Goal: Information Seeking & Learning: Find specific fact

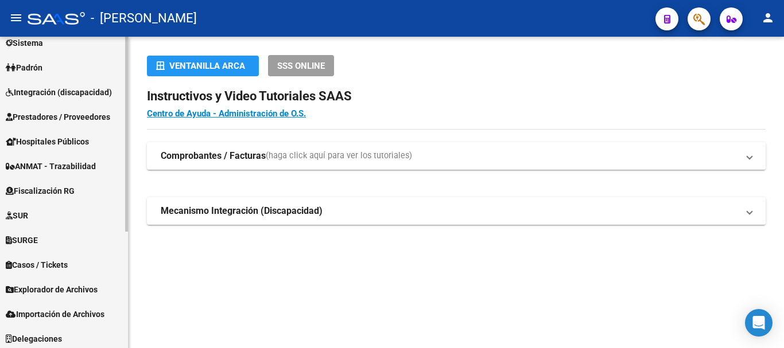
scroll to position [187, 0]
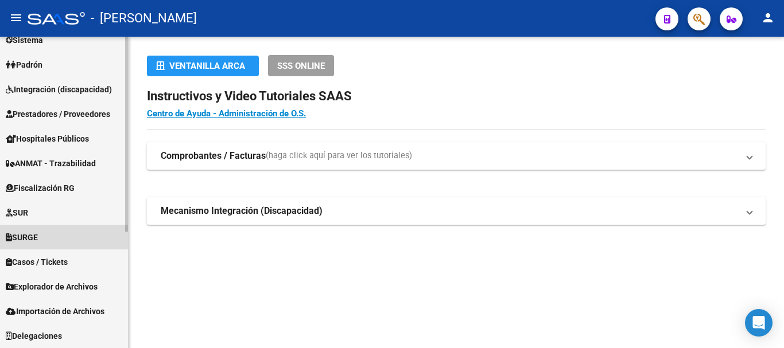
click at [66, 236] on link "SURGE" at bounding box center [64, 237] width 128 height 25
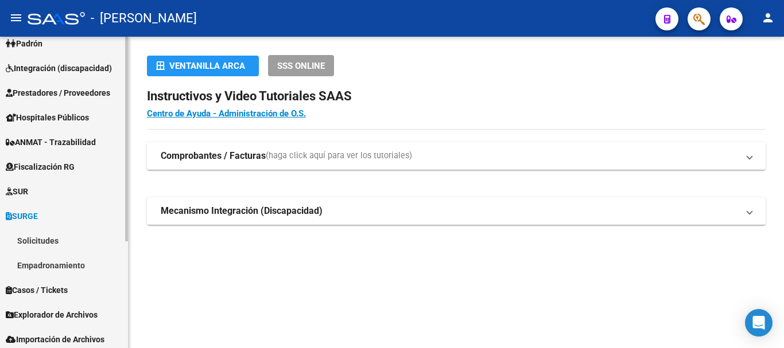
scroll to position [112, 0]
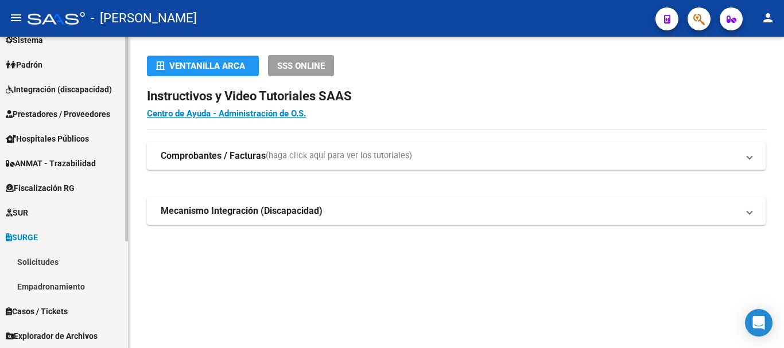
click at [56, 262] on link "Solicitudes" at bounding box center [64, 262] width 128 height 25
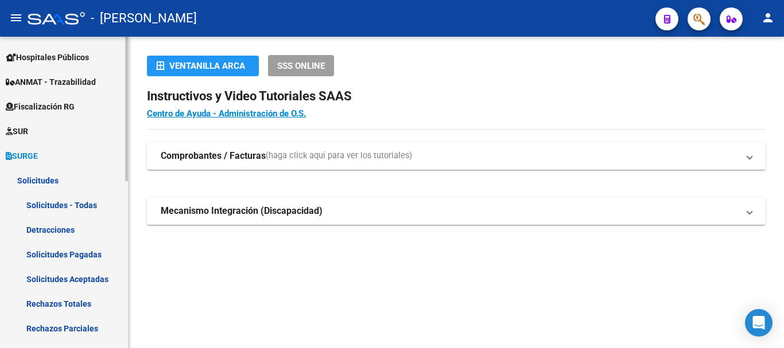
scroll to position [227, 0]
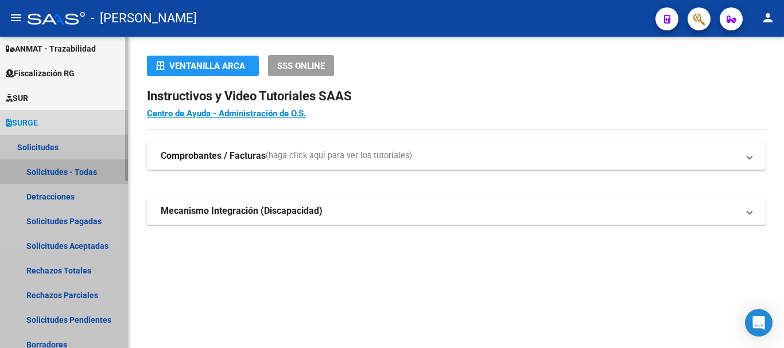
click at [39, 168] on link "Solicitudes - Todas" at bounding box center [64, 172] width 128 height 25
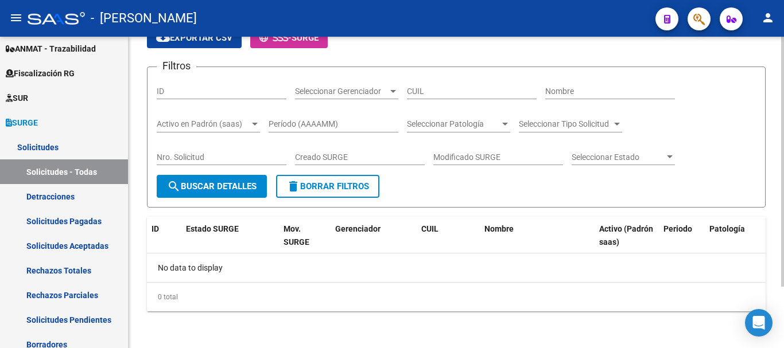
scroll to position [20, 0]
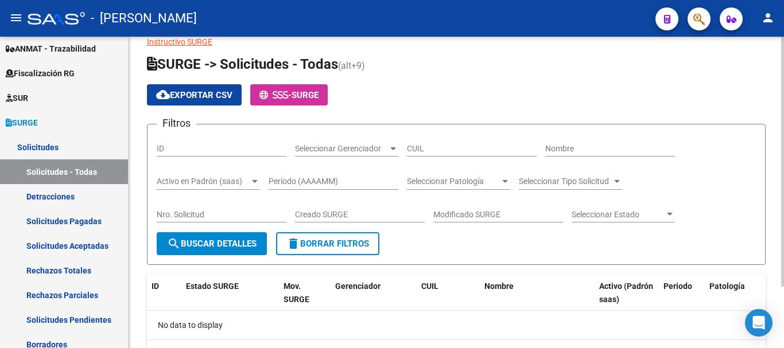
click at [196, 234] on button "search Buscar Detalles" at bounding box center [212, 243] width 110 height 23
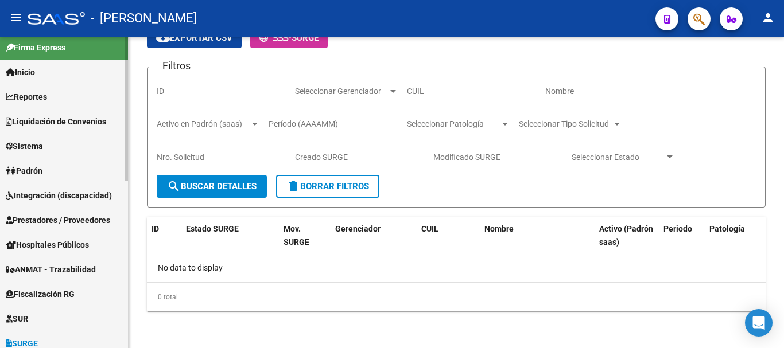
scroll to position [0, 0]
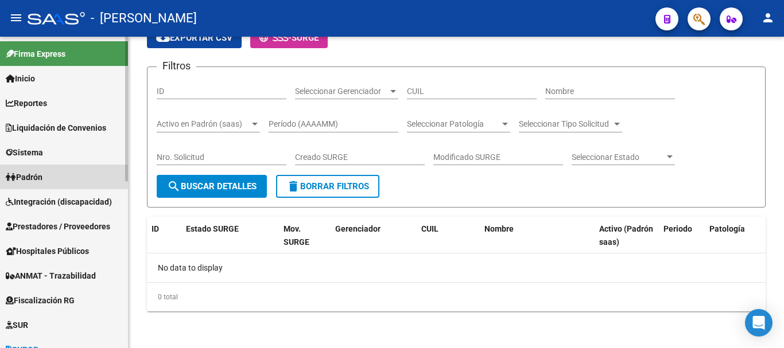
click at [62, 177] on link "Padrón" at bounding box center [64, 177] width 128 height 25
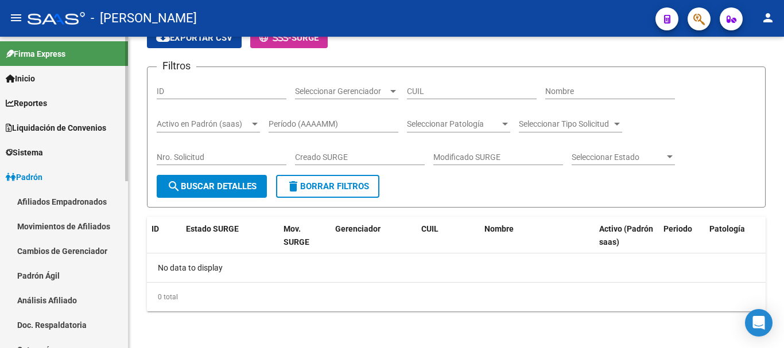
click at [57, 123] on span "Liquidación de Convenios" at bounding box center [56, 128] width 100 height 13
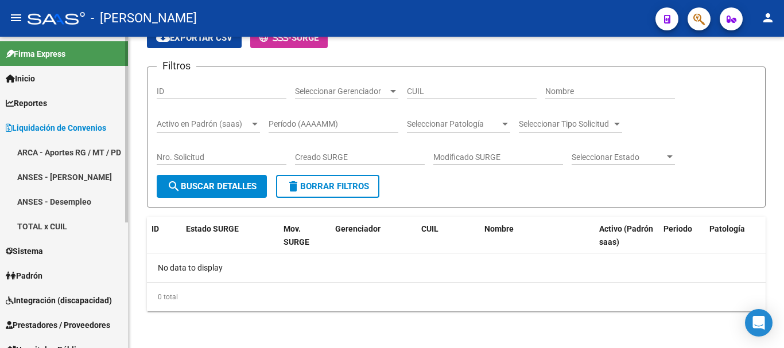
click at [51, 220] on link "TOTAL x CUIL" at bounding box center [64, 226] width 128 height 25
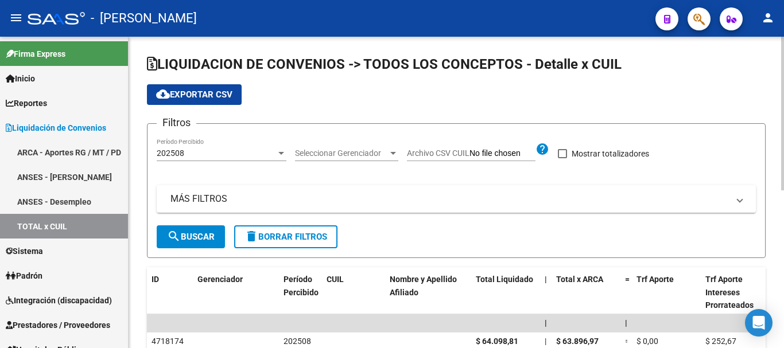
click at [365, 153] on span "Seleccionar Gerenciador" at bounding box center [341, 154] width 93 height 10
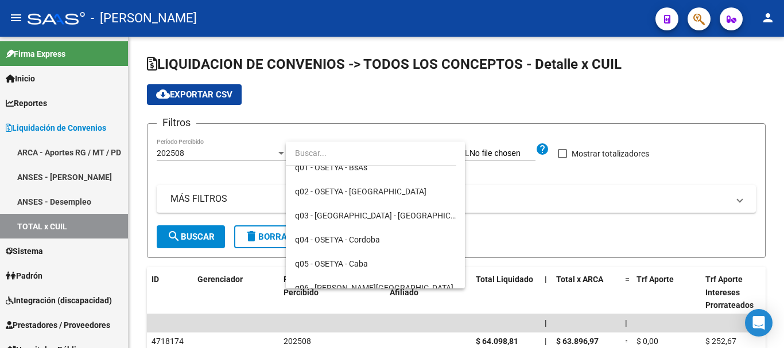
scroll to position [574, 0]
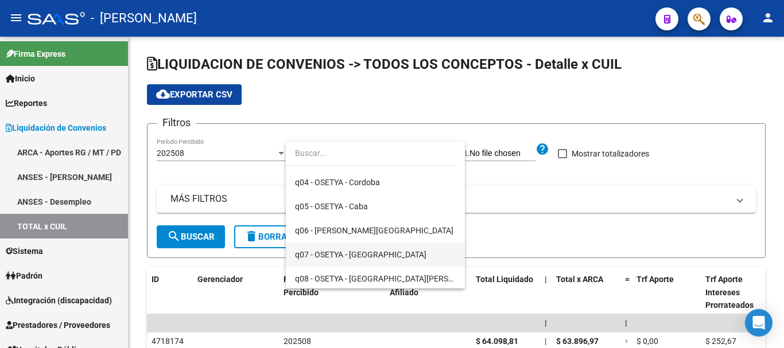
click at [381, 249] on span "q07 - OSETYA - [GEOGRAPHIC_DATA]" at bounding box center [375, 255] width 161 height 24
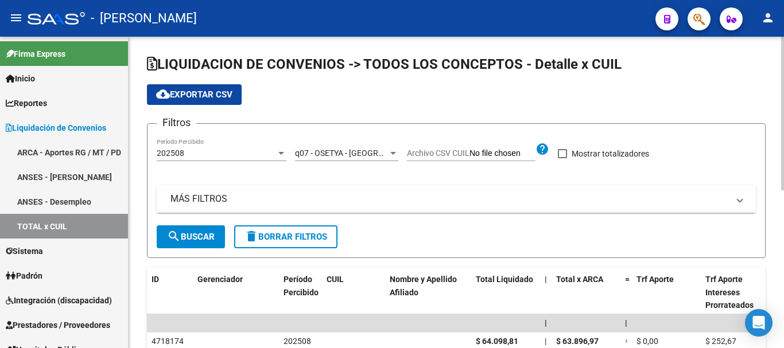
click at [473, 195] on mat-panel-title "MÁS FILTROS" at bounding box center [449, 199] width 558 height 13
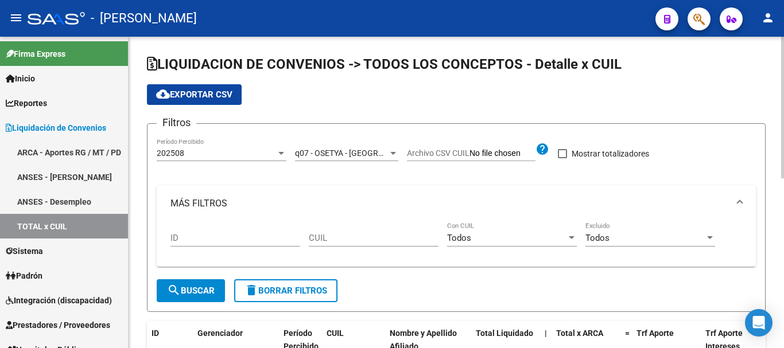
click at [173, 295] on mat-icon "search" at bounding box center [174, 291] width 14 height 14
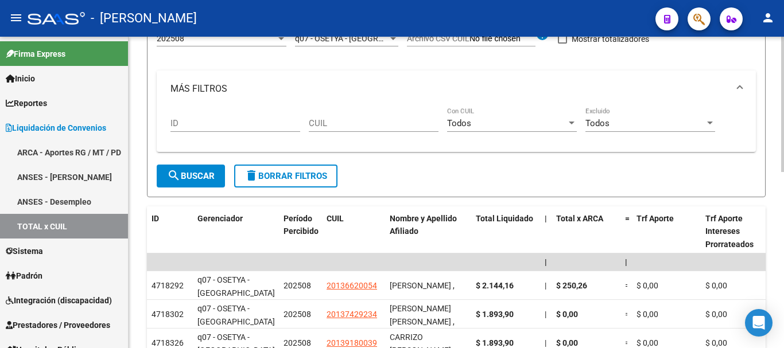
scroll to position [0, 0]
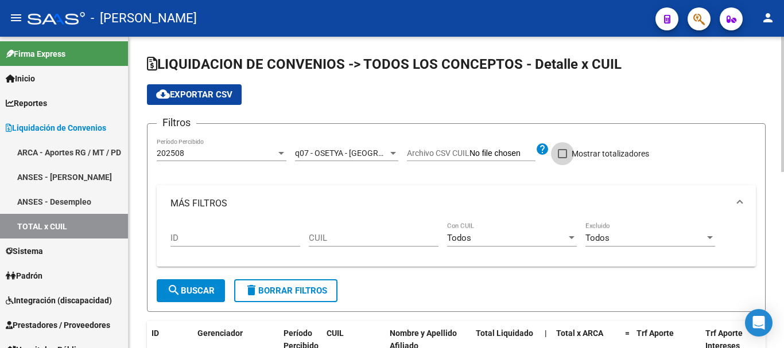
click at [565, 157] on span at bounding box center [562, 153] width 9 height 9
click at [562, 158] on input "Mostrar totalizadores" at bounding box center [562, 158] width 1 height 1
checkbox input "true"
click at [204, 294] on span "search Buscar" at bounding box center [191, 291] width 48 height 10
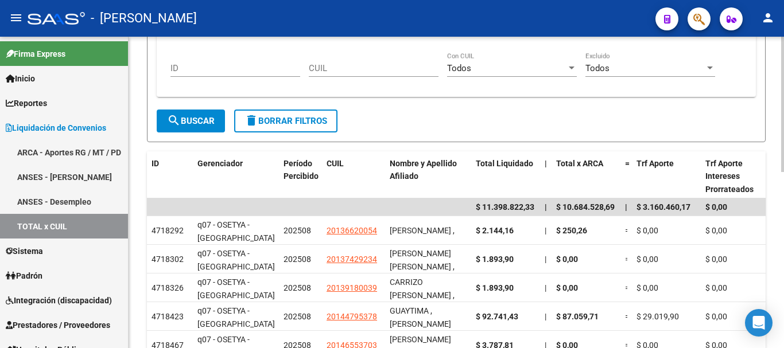
scroll to position [172, 0]
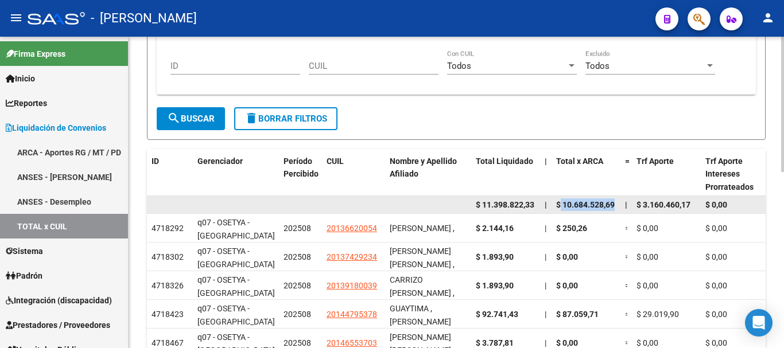
drag, startPoint x: 560, startPoint y: 206, endPoint x: 619, endPoint y: 203, distance: 59.2
click at [619, 203] on datatable-body-cell "$ 10.684.528,69" at bounding box center [586, 205] width 69 height 18
drag, startPoint x: 643, startPoint y: 206, endPoint x: 693, endPoint y: 209, distance: 50.6
click at [693, 209] on div "$ 3.160.460,17" at bounding box center [667, 205] width 60 height 13
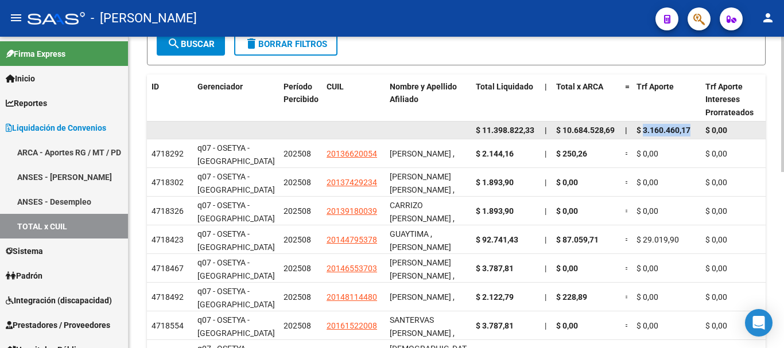
scroll to position [230, 0]
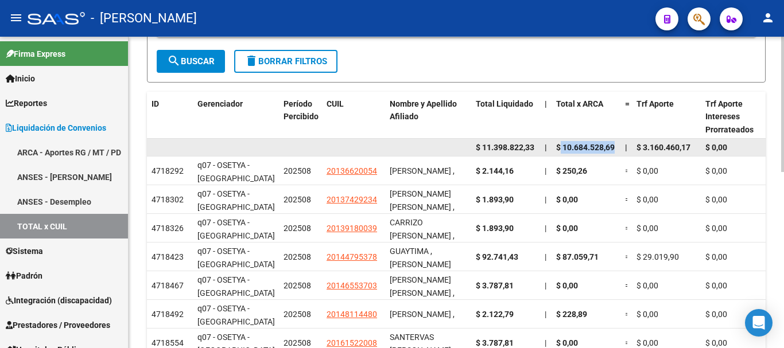
drag, startPoint x: 559, startPoint y: 146, endPoint x: 616, endPoint y: 144, distance: 56.9
click at [616, 144] on datatable-body-cell "$ 10.684.528,69" at bounding box center [586, 148] width 69 height 18
click at [586, 150] on span "$ 10.684.528,69" at bounding box center [585, 147] width 59 height 9
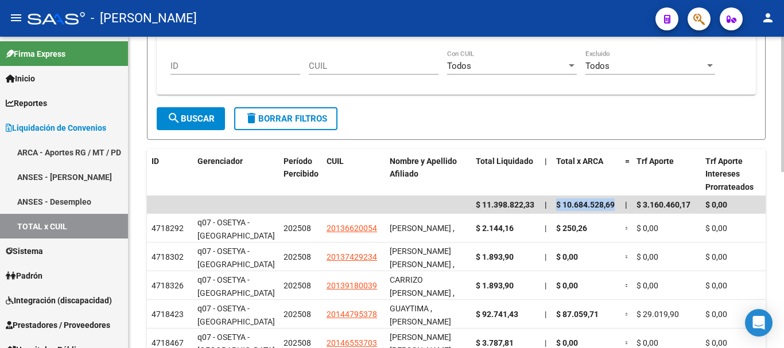
scroll to position [287, 0]
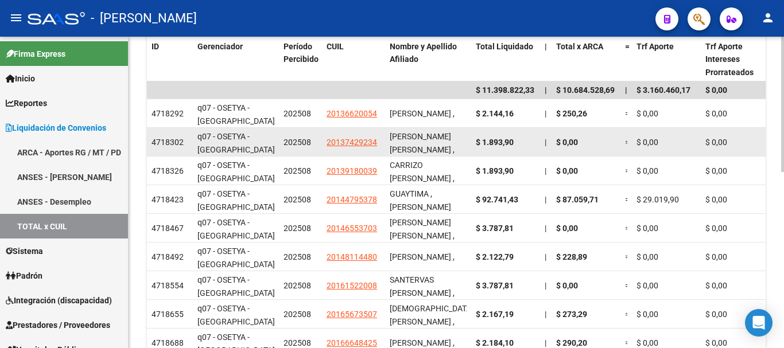
click at [502, 139] on span "$ 1.893,90" at bounding box center [495, 142] width 38 height 9
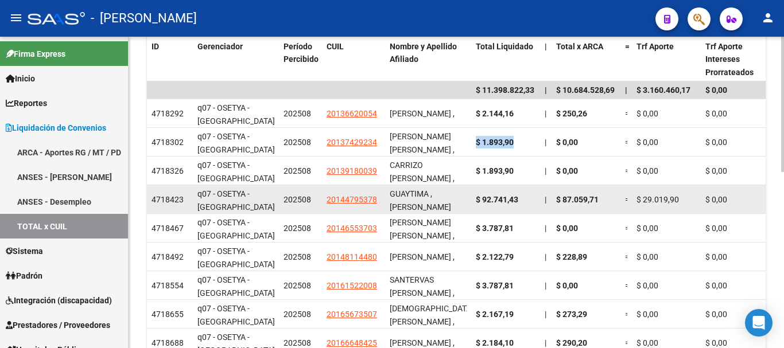
click at [547, 192] on datatable-body-cell "|" at bounding box center [545, 199] width 11 height 28
click at [567, 197] on span "$ 87.059,71" at bounding box center [577, 199] width 42 height 9
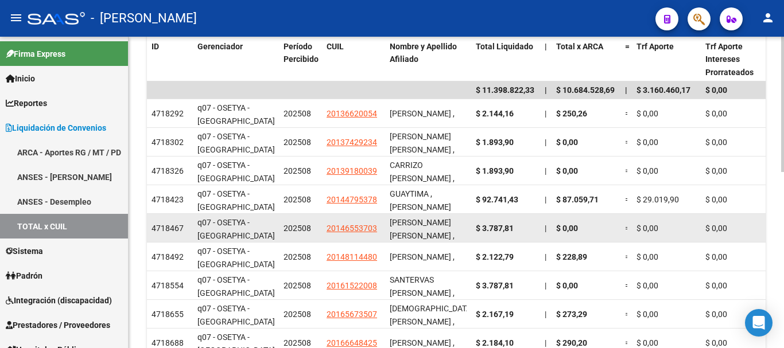
click at [568, 219] on datatable-body-cell "$ 0,00" at bounding box center [586, 228] width 69 height 28
click at [502, 232] on span "$ 3.787,81" at bounding box center [495, 228] width 38 height 9
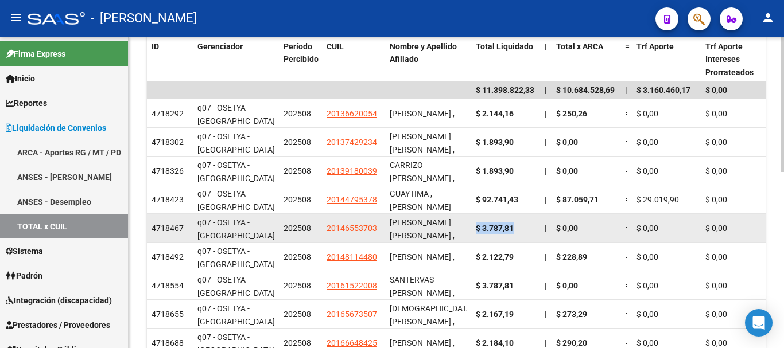
click at [502, 232] on span "$ 3.787,81" at bounding box center [495, 228] width 38 height 9
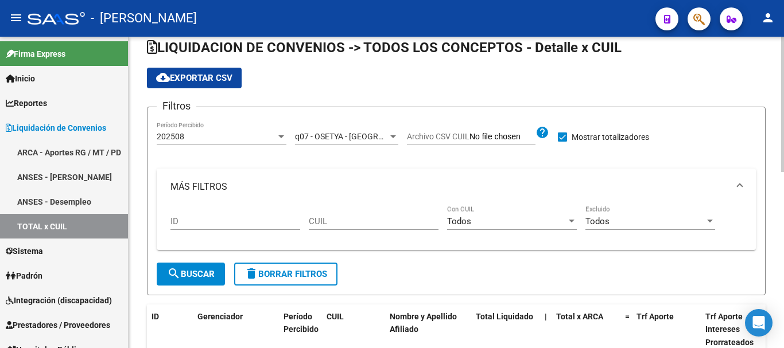
scroll to position [0, 0]
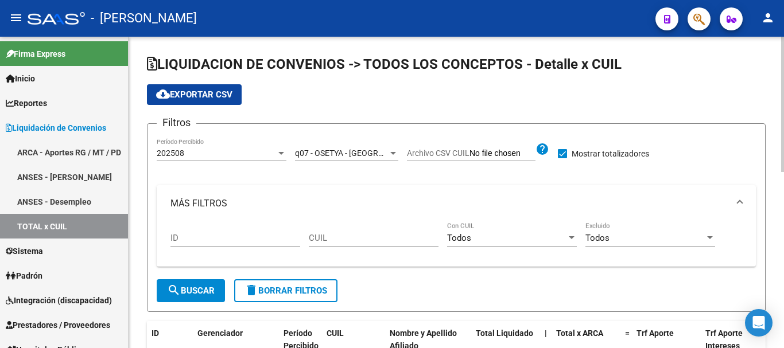
click at [722, 150] on div "Filtros 202508 Período Percibido q07 - OSETYA - La Rioja Seleccionar Gerenciado…" at bounding box center [456, 206] width 599 height 146
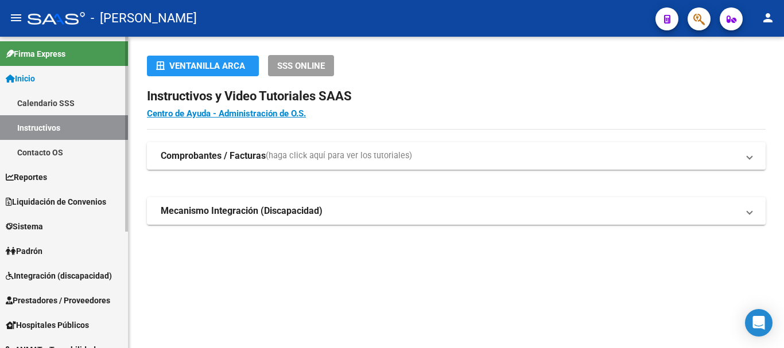
scroll to position [57, 0]
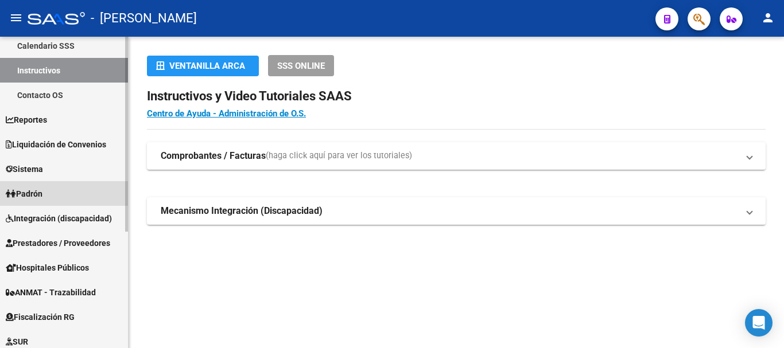
click at [57, 195] on link "Padrón" at bounding box center [64, 193] width 128 height 25
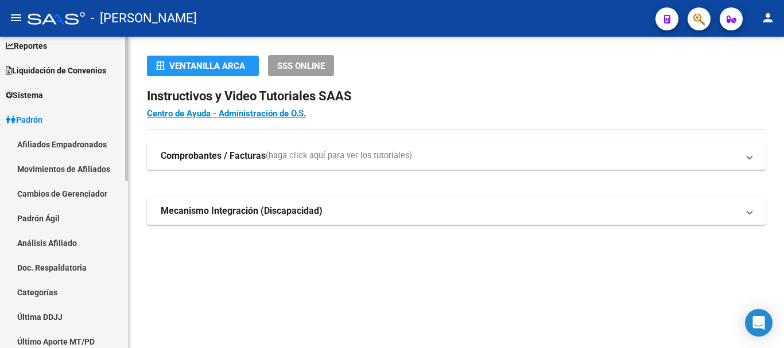
click at [89, 146] on link "Afiliados Empadronados" at bounding box center [64, 144] width 128 height 25
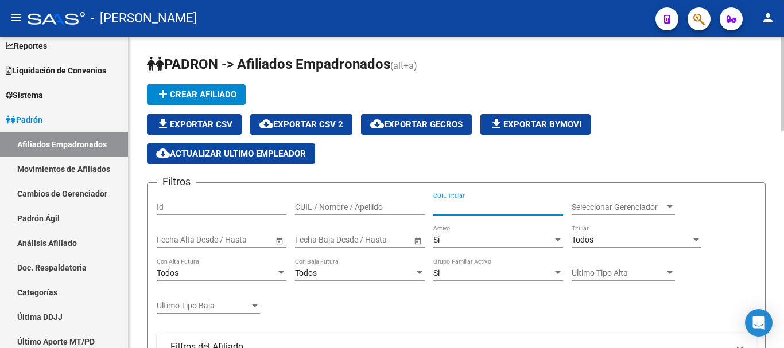
paste input "28593163"
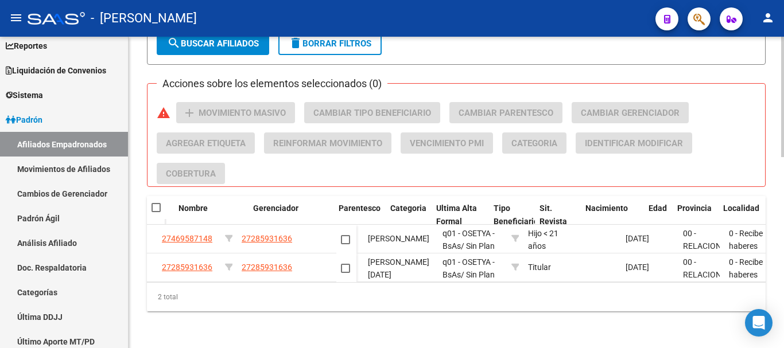
scroll to position [0, 177]
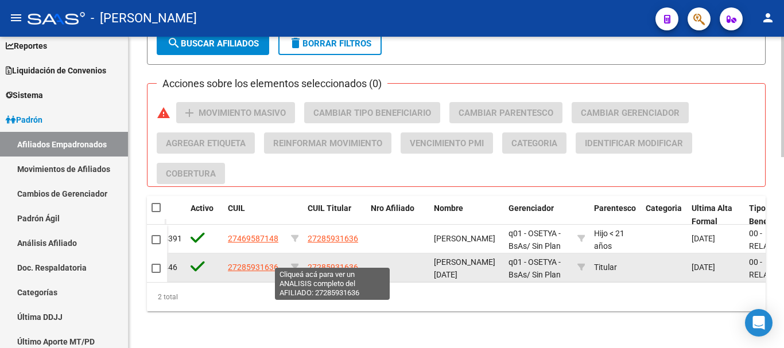
type input "28593163"
click at [345, 263] on span "27285931636" at bounding box center [333, 267] width 51 height 9
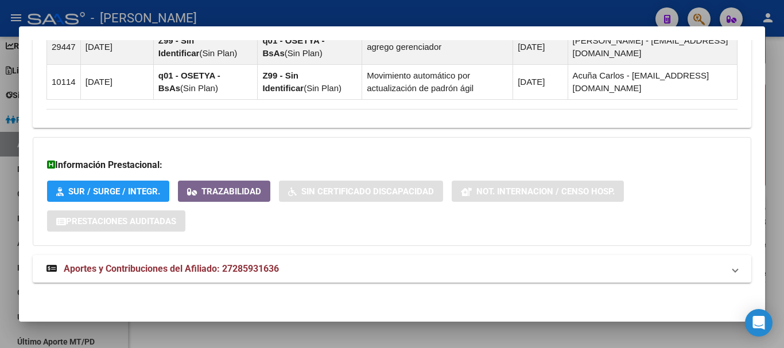
scroll to position [804, 0]
click at [373, 266] on mat-panel-title "Aportes y Contribuciones del Afiliado: 27285931636" at bounding box center [384, 269] width 677 height 14
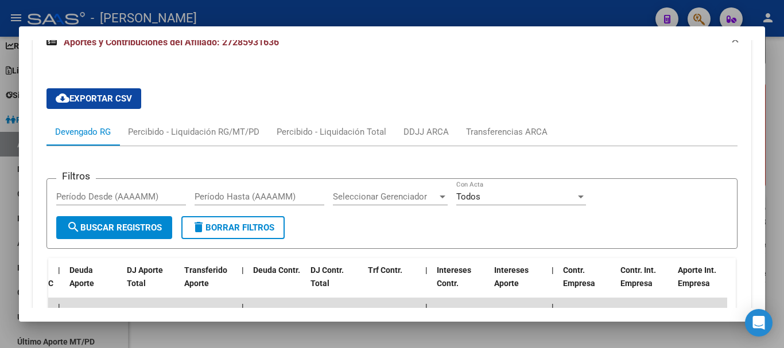
scroll to position [1034, 0]
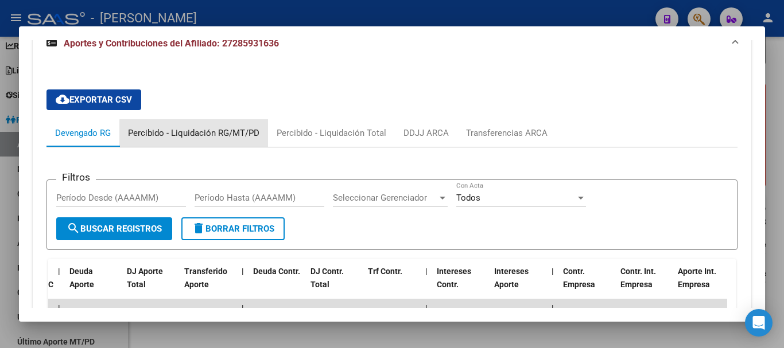
click at [219, 135] on div "Percibido - Liquidación RG/MT/PD" at bounding box center [193, 133] width 131 height 13
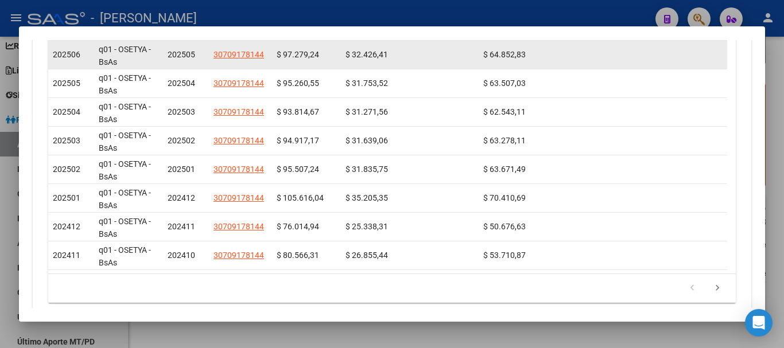
scroll to position [1263, 0]
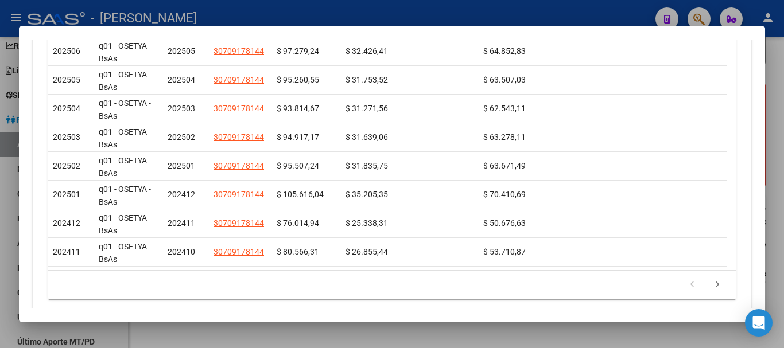
click at [774, 143] on div at bounding box center [392, 174] width 784 height 348
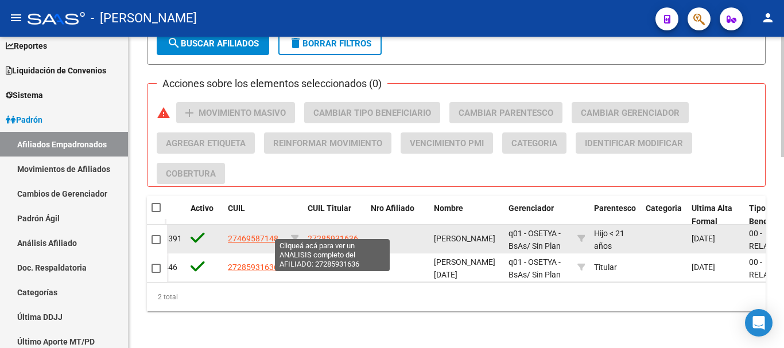
click at [338, 234] on span "27285931636" at bounding box center [333, 238] width 51 height 9
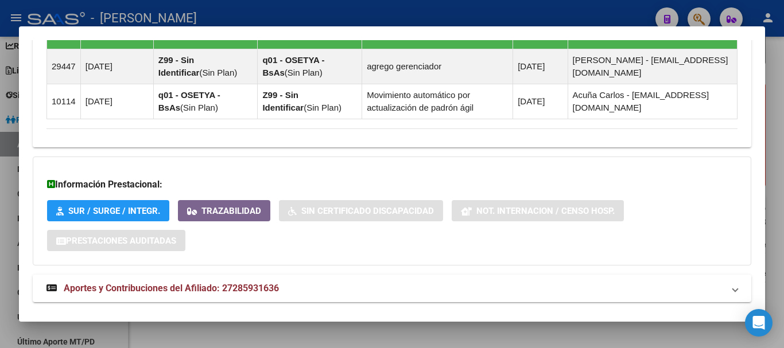
scroll to position [804, 0]
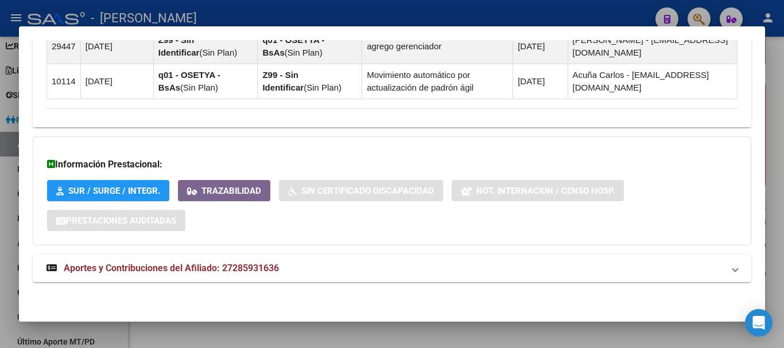
click at [324, 260] on mat-expansion-panel-header "Aportes y Contribuciones del Afiliado: 27285931636" at bounding box center [392, 269] width 719 height 28
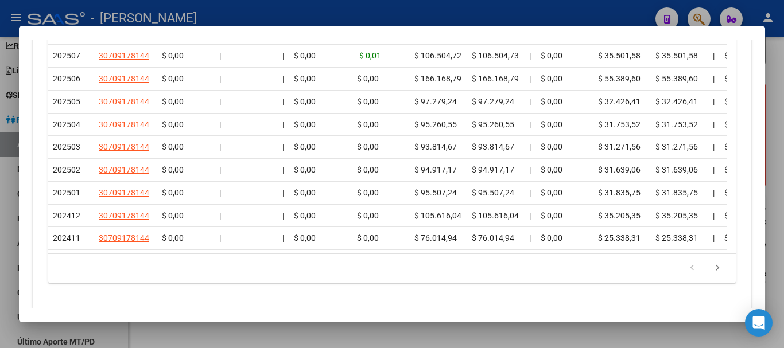
scroll to position [1372, 0]
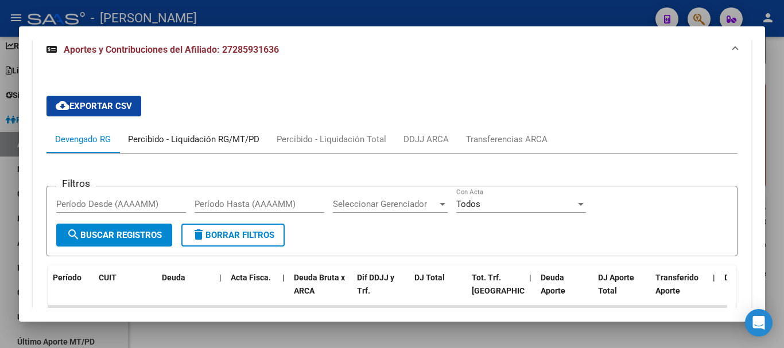
click at [212, 139] on div "Percibido - Liquidación RG/MT/PD" at bounding box center [193, 139] width 131 height 13
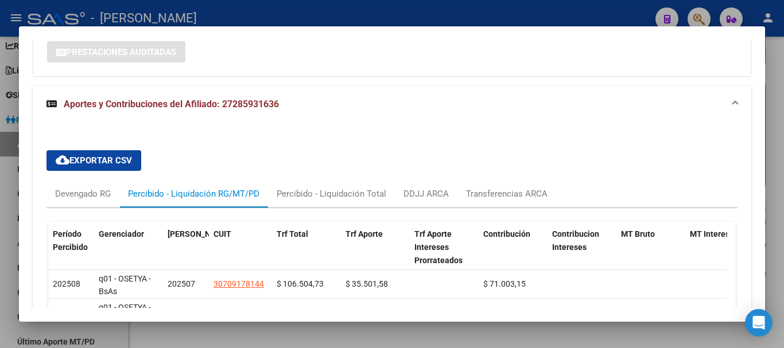
scroll to position [972, 0]
click at [335, 196] on div "Percibido - Liquidación Total" at bounding box center [332, 194] width 110 height 13
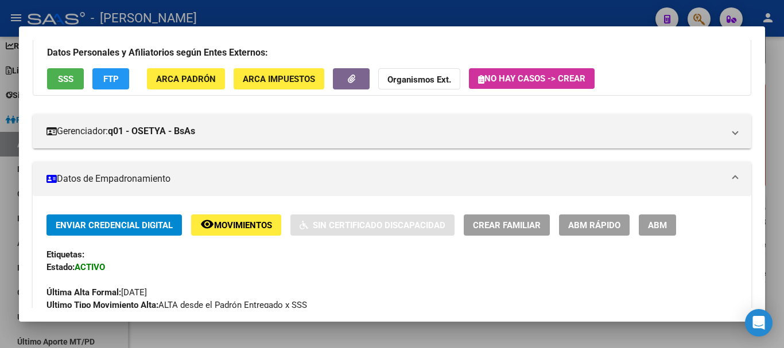
scroll to position [0, 0]
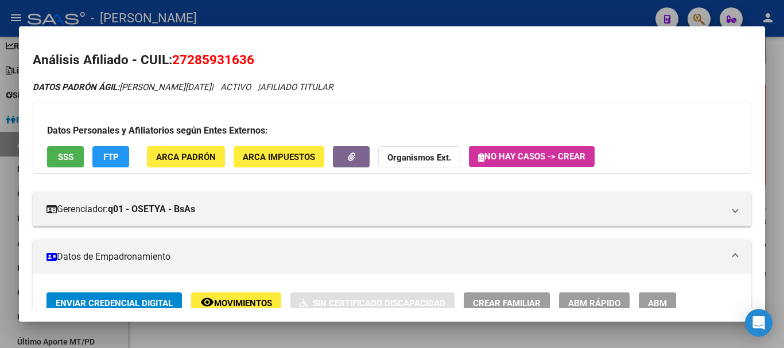
click at [112, 162] on span "FTP" at bounding box center [110, 157] width 15 height 10
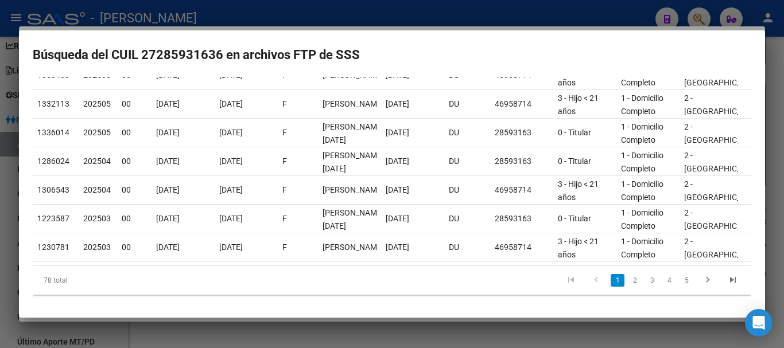
scroll to position [216, 0]
click at [368, 7] on div at bounding box center [392, 174] width 784 height 348
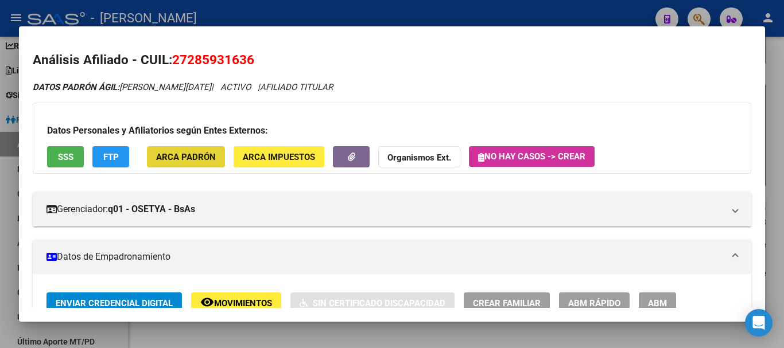
click at [185, 160] on span "ARCA Padrón" at bounding box center [186, 157] width 60 height 10
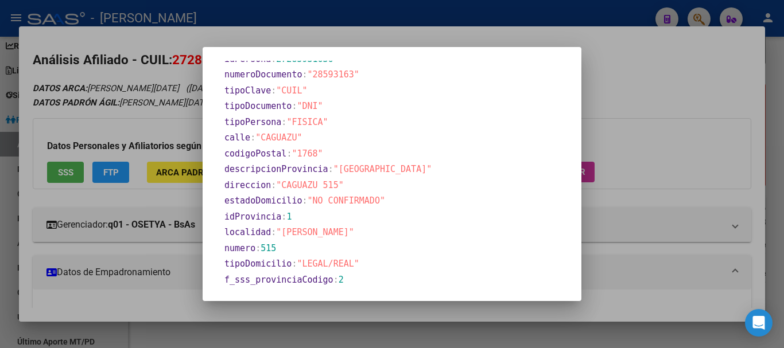
scroll to position [274, 0]
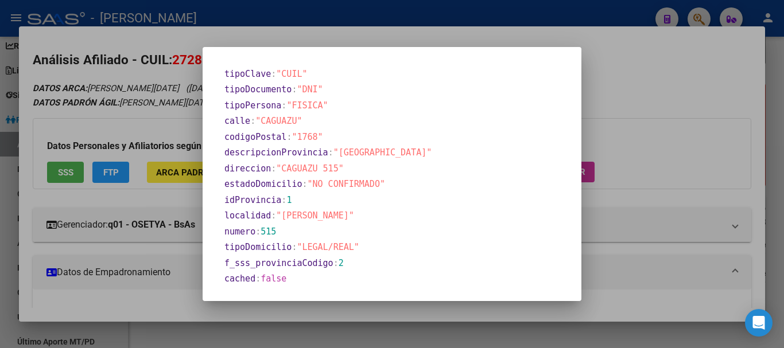
click at [647, 72] on div at bounding box center [392, 174] width 784 height 348
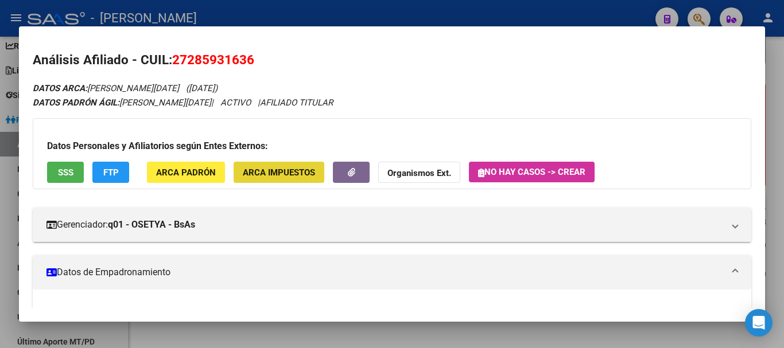
click at [285, 176] on span "ARCA Impuestos" at bounding box center [279, 173] width 72 height 10
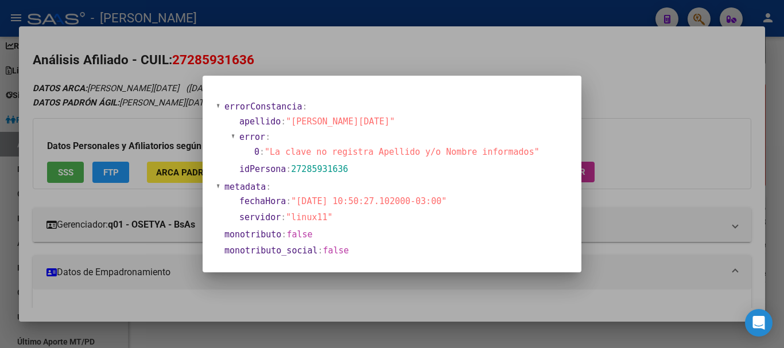
click at [362, 51] on div at bounding box center [392, 174] width 784 height 348
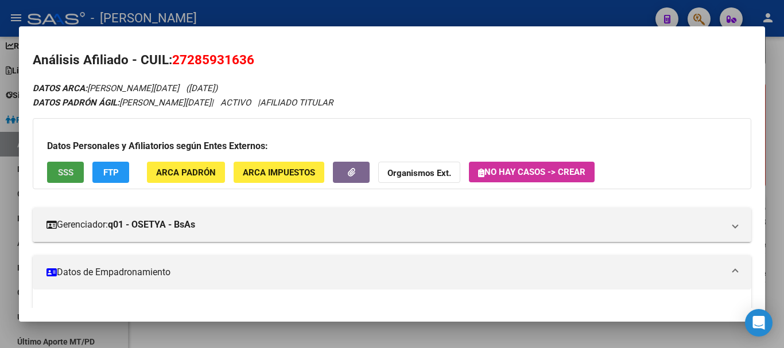
click at [65, 179] on button "SSS" at bounding box center [65, 172] width 37 height 21
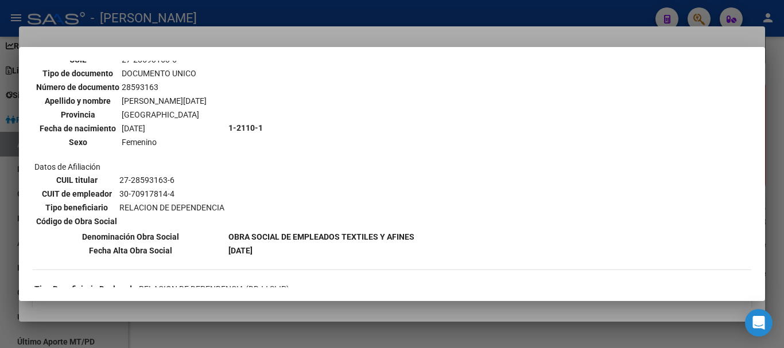
scroll to position [0, 0]
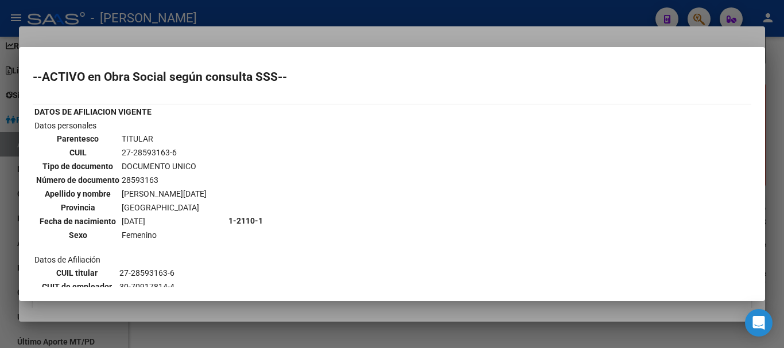
click at [252, 17] on div at bounding box center [392, 174] width 784 height 348
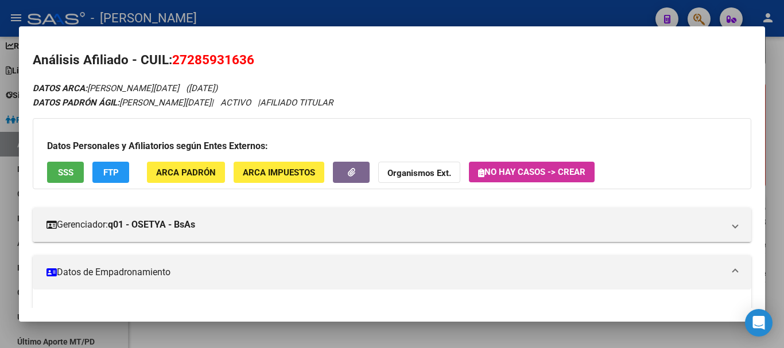
click at [17, 99] on div at bounding box center [392, 174] width 784 height 348
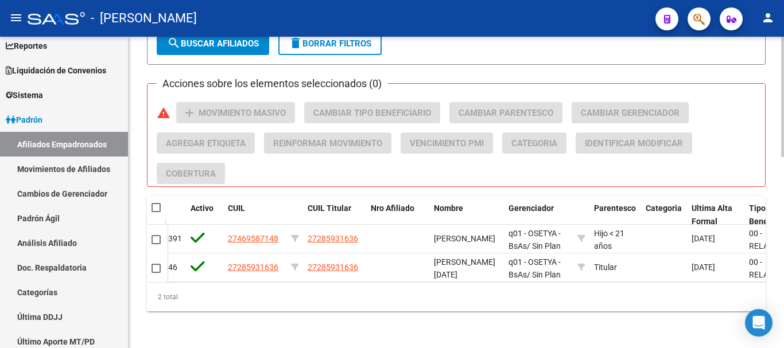
scroll to position [494, 0]
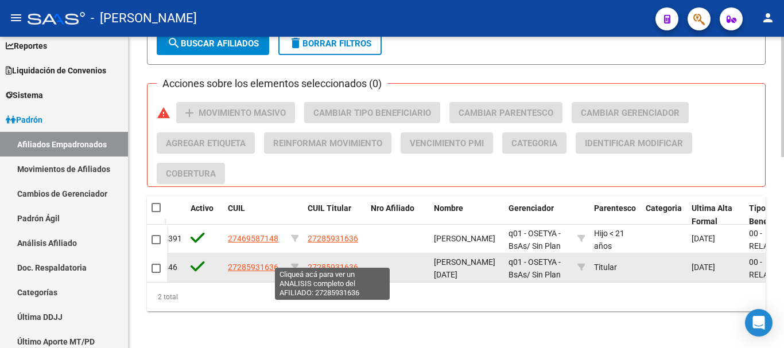
click at [329, 263] on span "27285931636" at bounding box center [333, 267] width 51 height 9
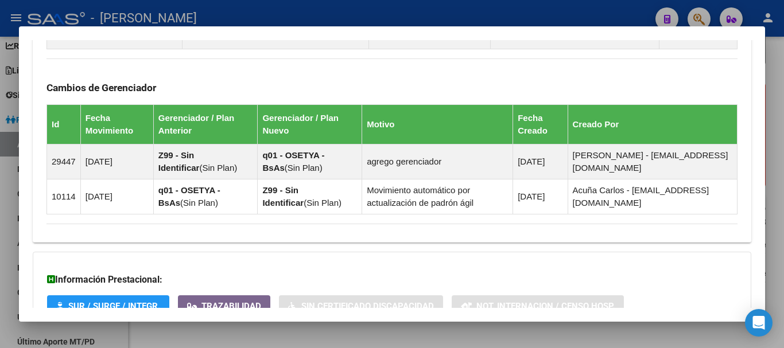
scroll to position [804, 0]
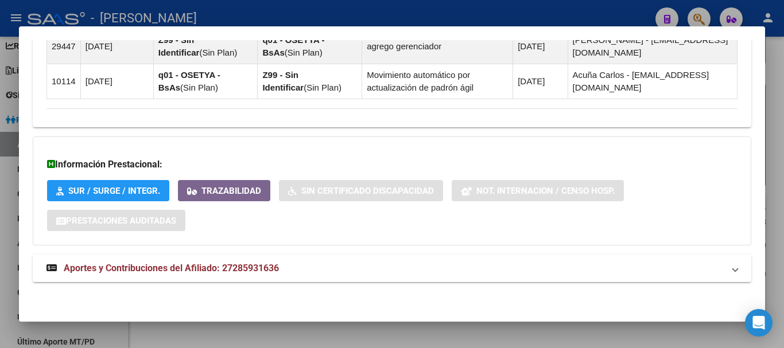
click at [279, 266] on span "Aportes y Contribuciones del Afiliado: 27285931636" at bounding box center [171, 268] width 215 height 11
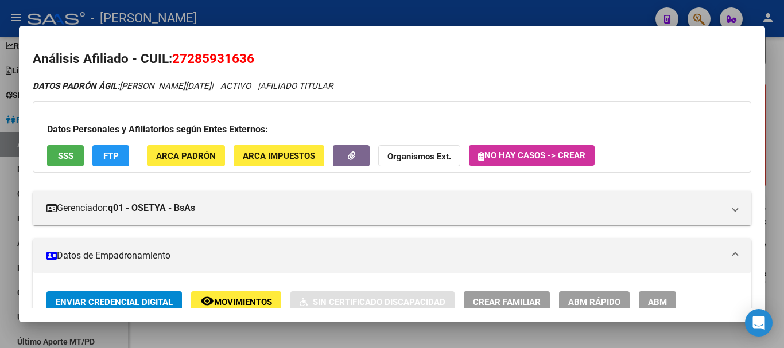
scroll to position [1, 0]
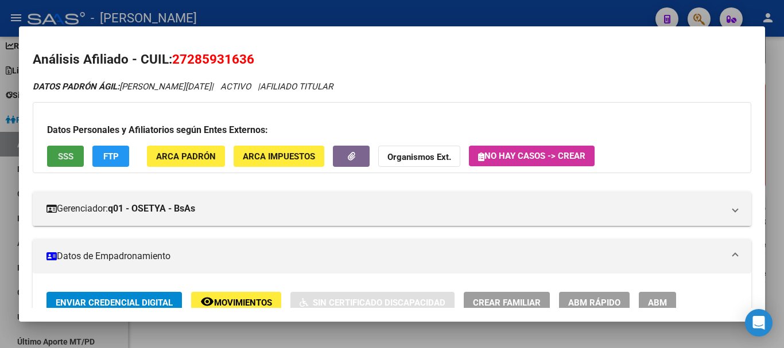
click at [73, 160] on span "SSS" at bounding box center [65, 157] width 15 height 10
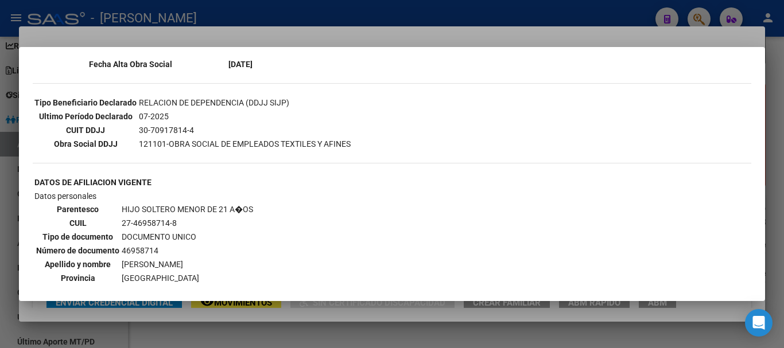
scroll to position [208, 0]
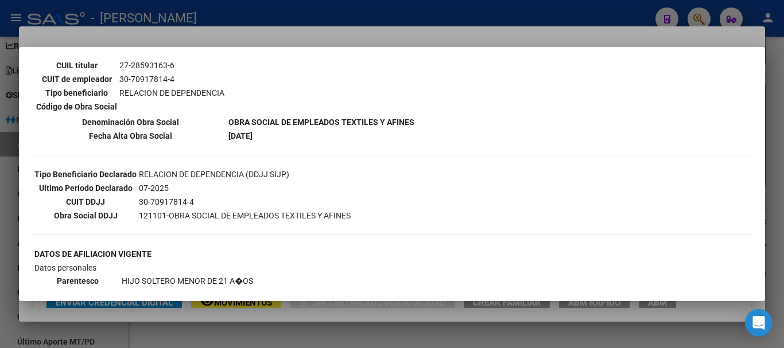
click at [0, 175] on div at bounding box center [392, 174] width 784 height 348
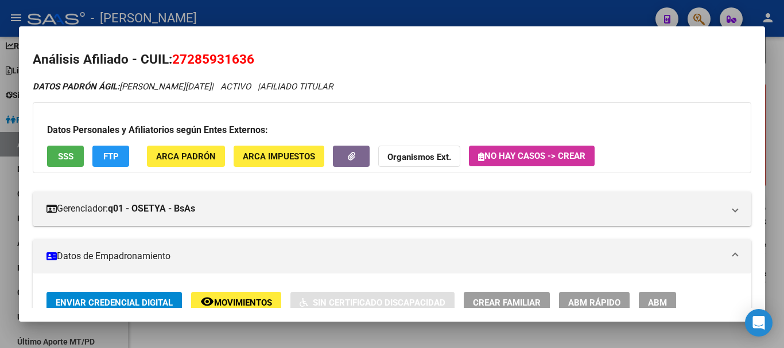
click at [107, 158] on span "FTP" at bounding box center [110, 157] width 15 height 10
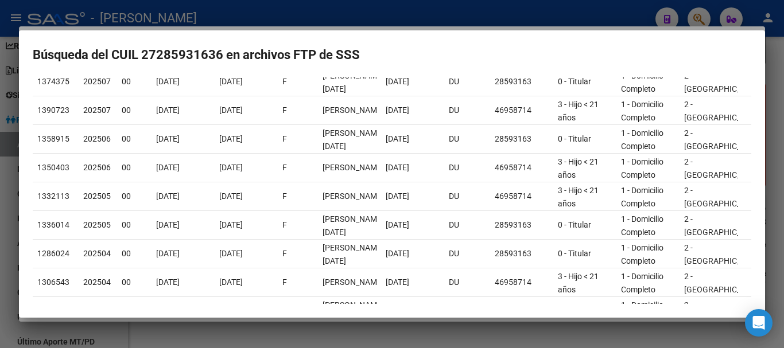
scroll to position [57, 0]
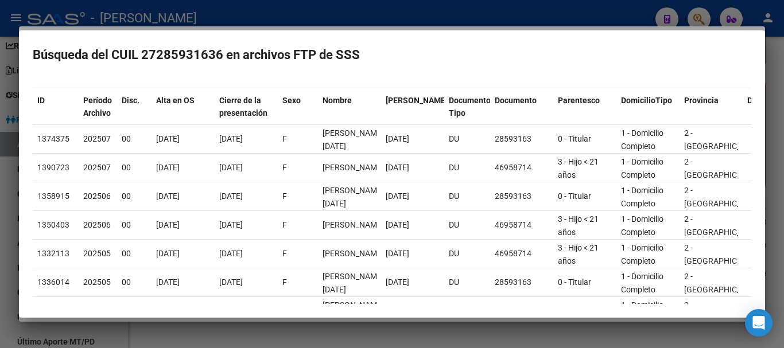
click at [5, 157] on div at bounding box center [392, 174] width 784 height 348
